Goal: Information Seeking & Learning: Learn about a topic

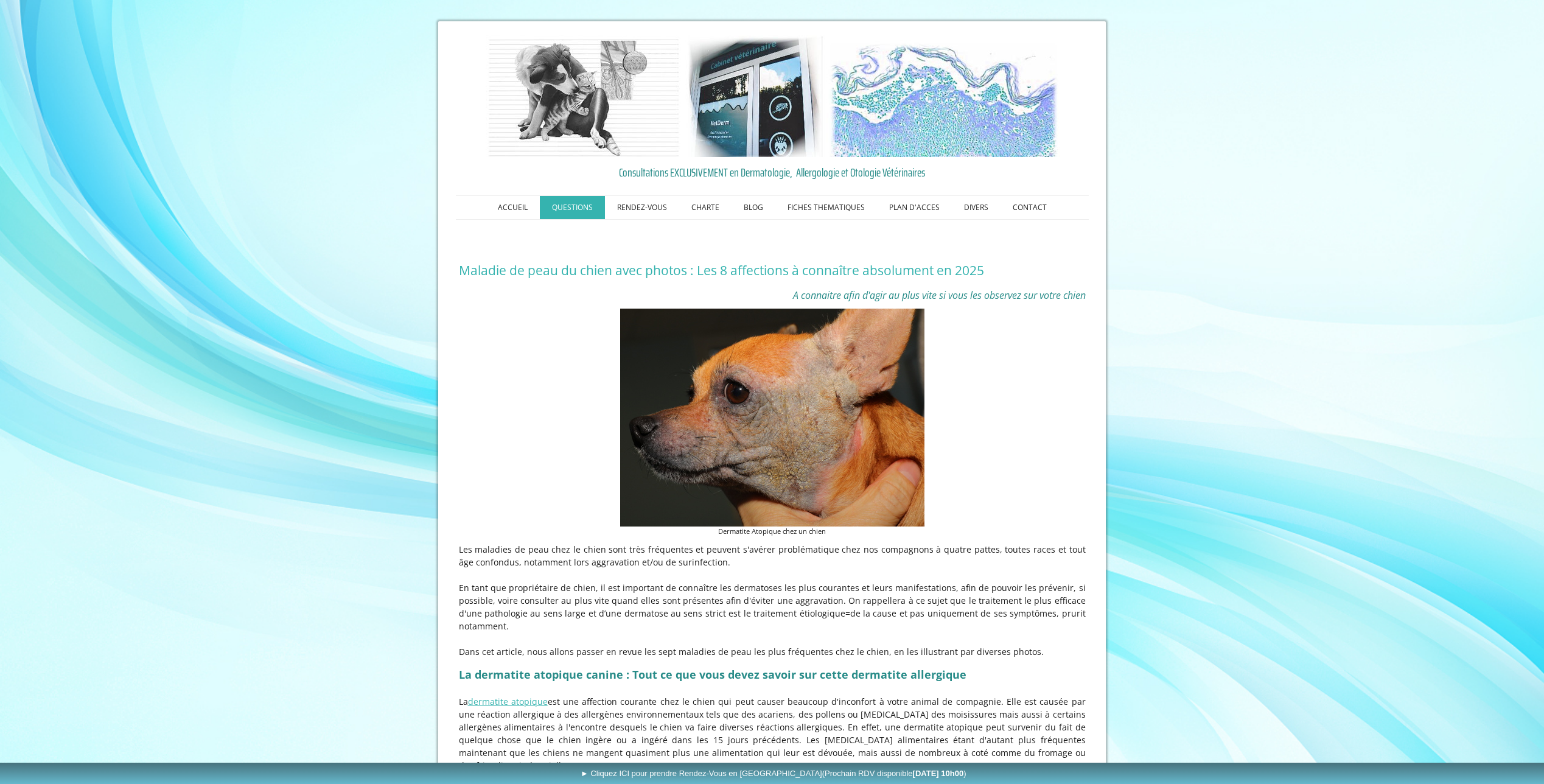
click at [579, 211] on link "QUESTIONS" at bounding box center [572, 207] width 65 height 23
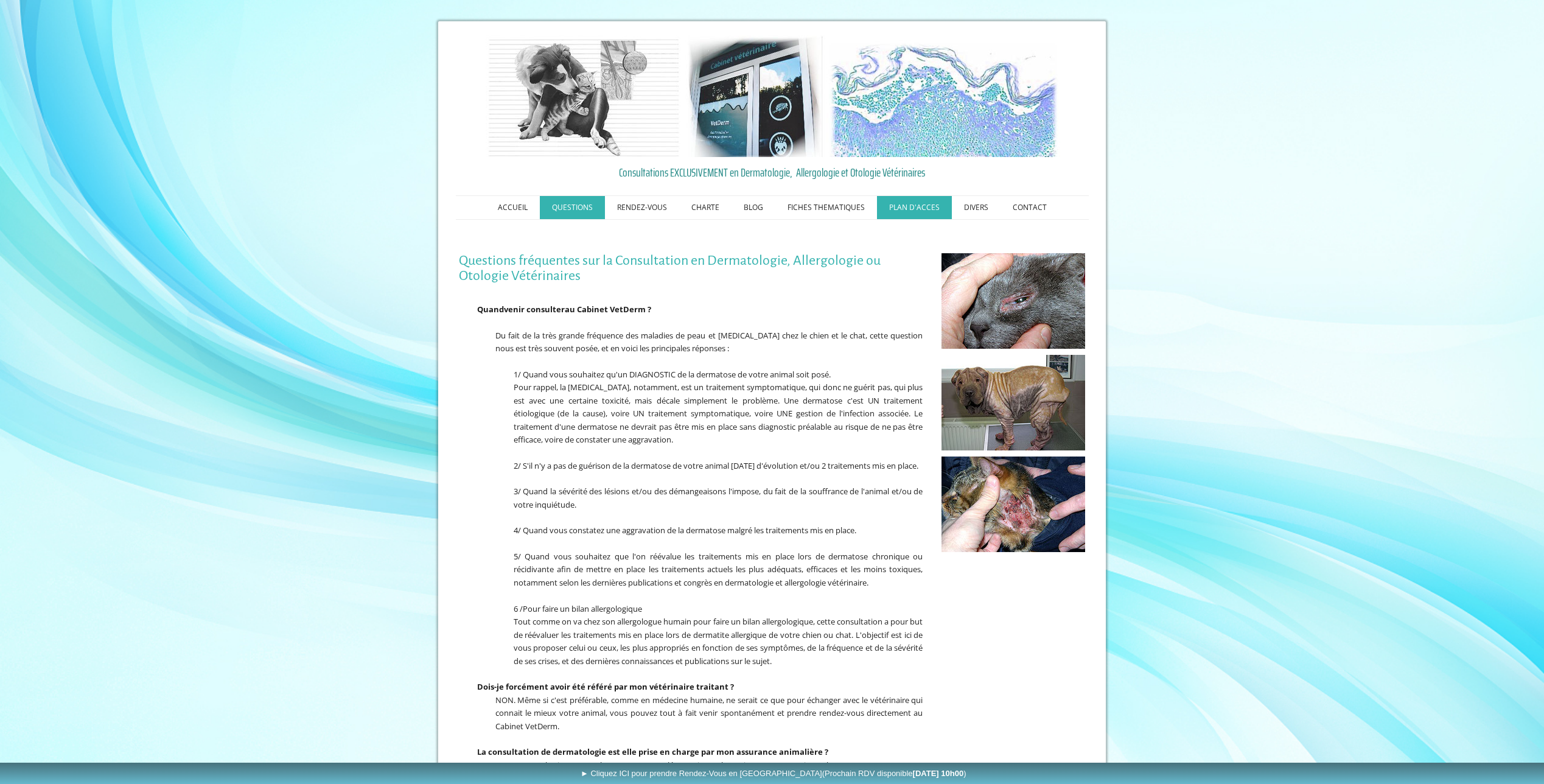
click at [907, 208] on link "PLAN D'ACCES" at bounding box center [914, 207] width 75 height 23
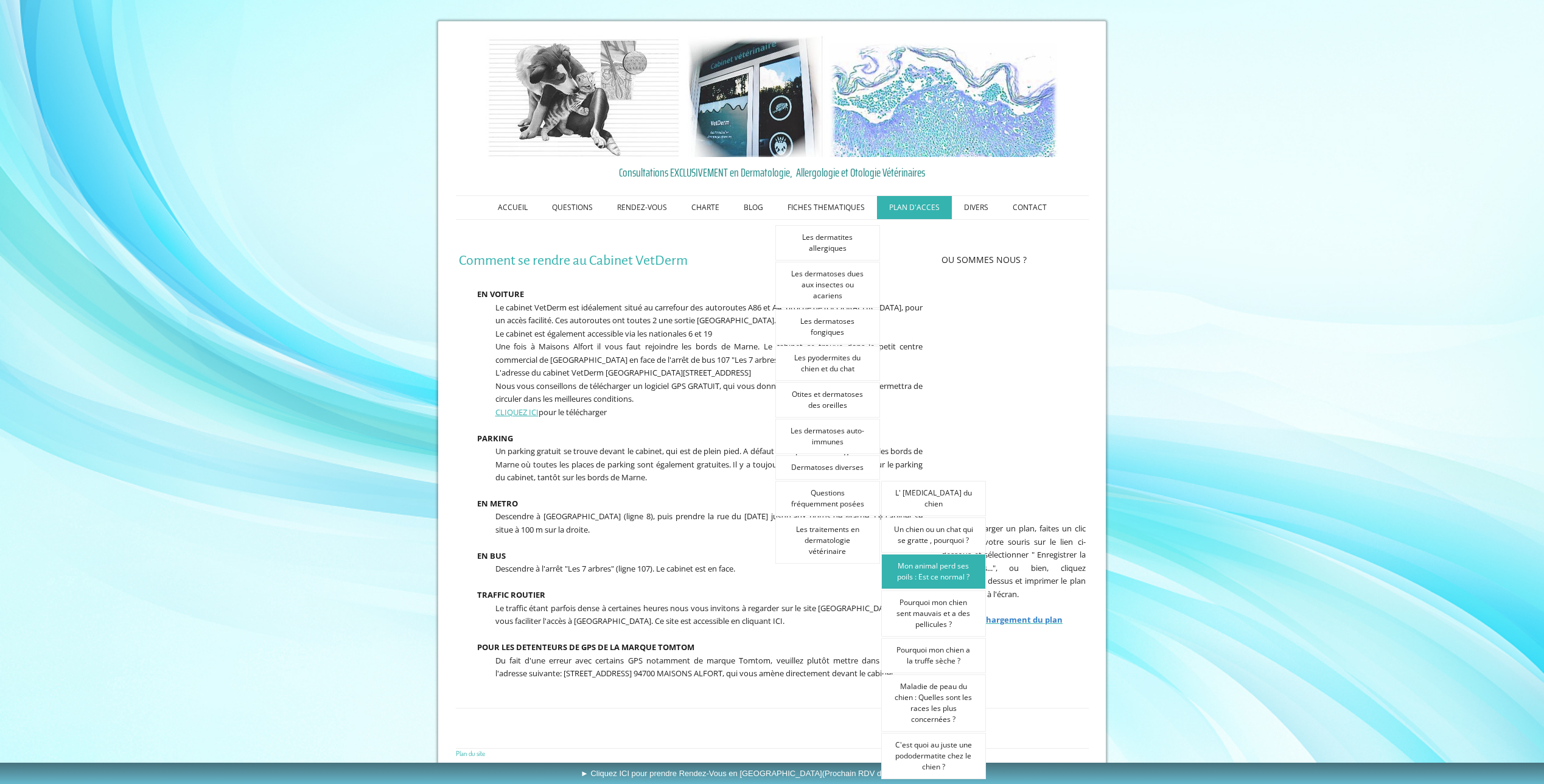
click at [913, 573] on link "Mon animal perd ses poils : Est ce normal ?" at bounding box center [933, 571] width 104 height 35
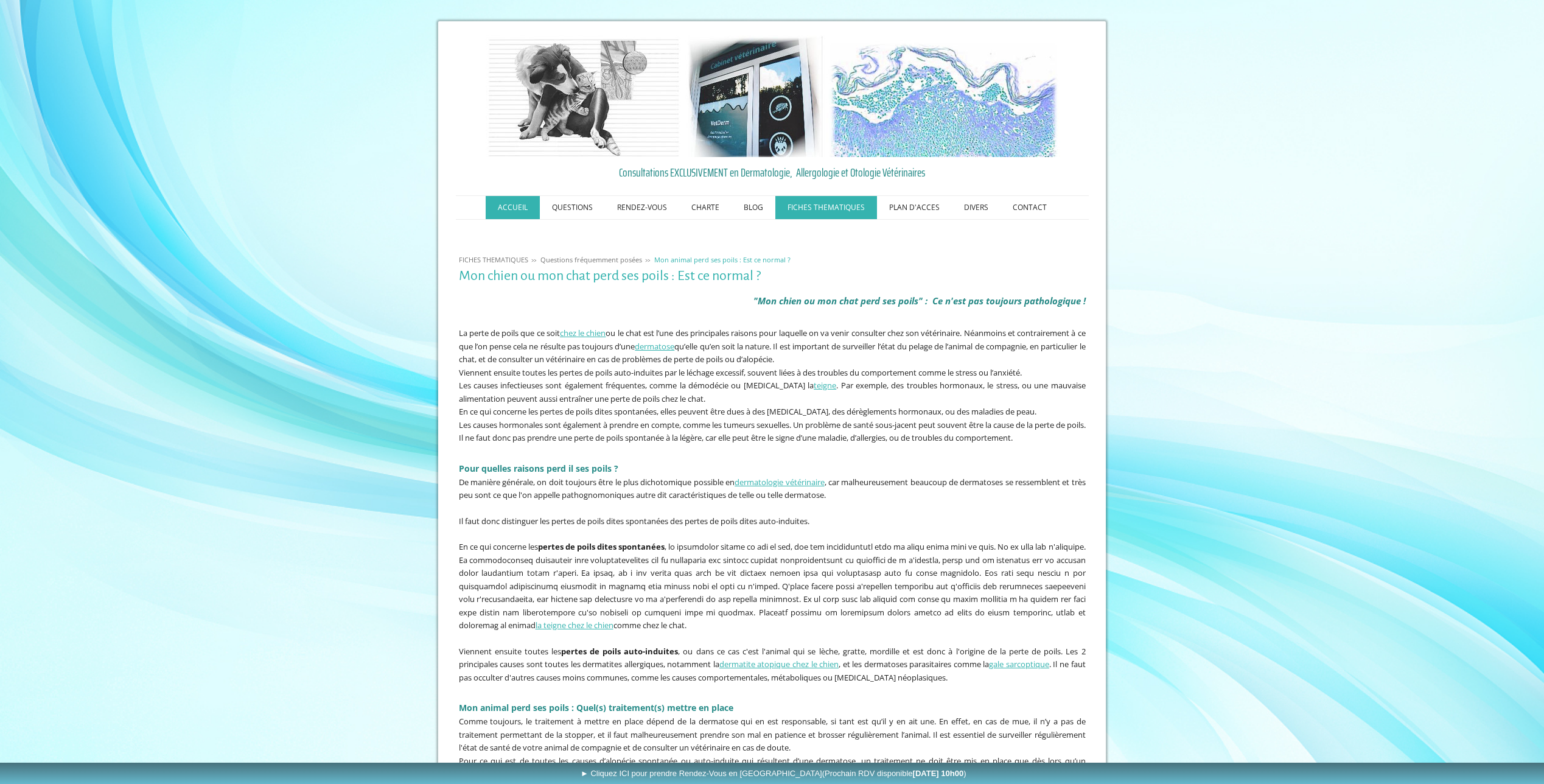
click at [507, 210] on link "ACCUEIL" at bounding box center [513, 207] width 54 height 23
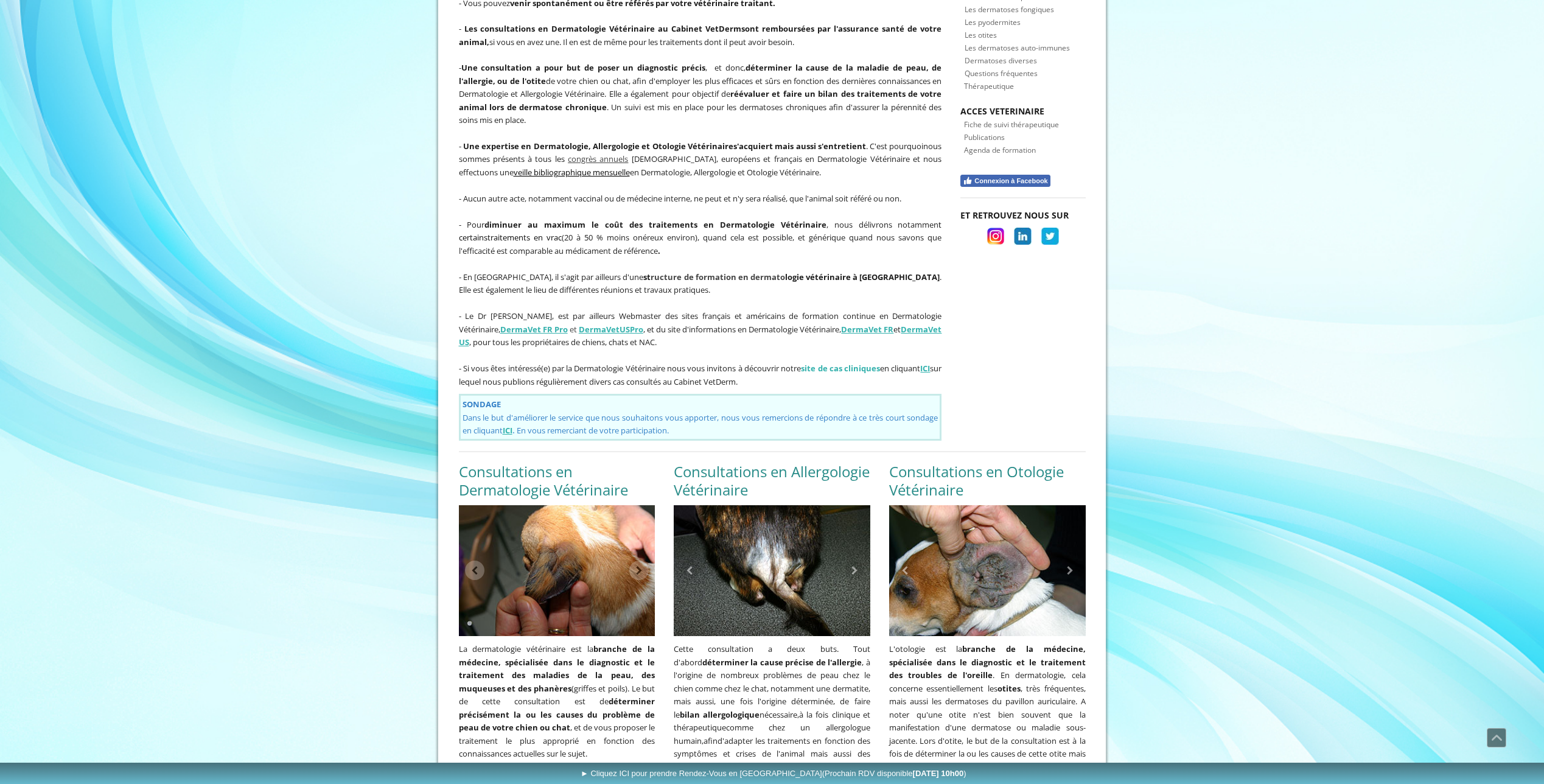
scroll to position [608, 0]
